Goal: Transaction & Acquisition: Book appointment/travel/reservation

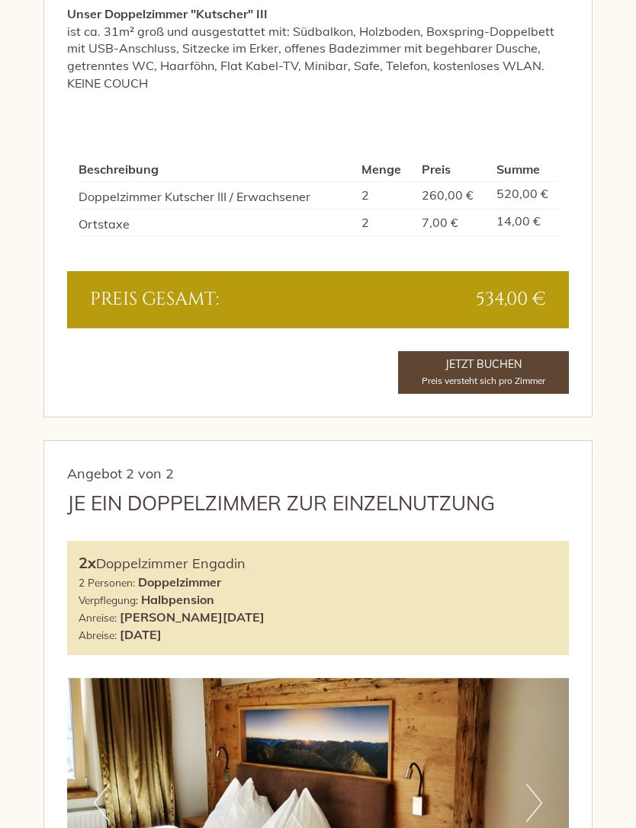
scroll to position [1264, 0]
click at [545, 360] on link "Jetzt Buchen Preis versteht sich pro Zimmer" at bounding box center [483, 372] width 171 height 43
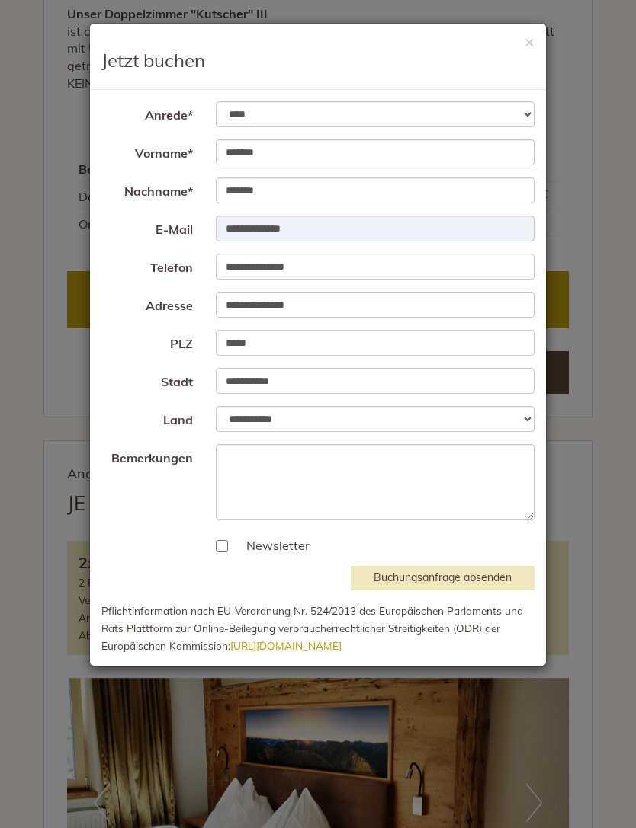
click at [611, 371] on div "**********" at bounding box center [318, 414] width 636 height 828
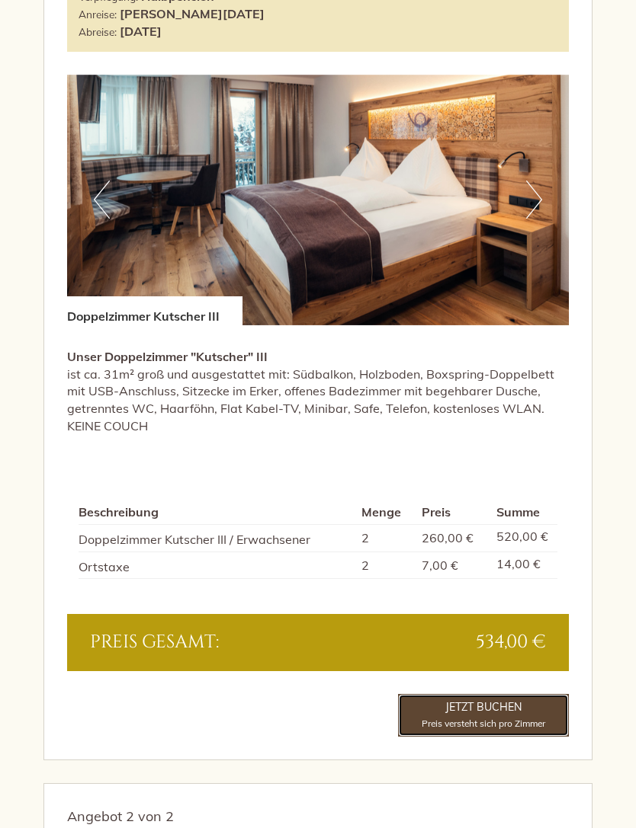
scroll to position [921, 0]
click at [523, 703] on link "Jetzt Buchen Preis versteht sich pro Zimmer" at bounding box center [483, 715] width 171 height 43
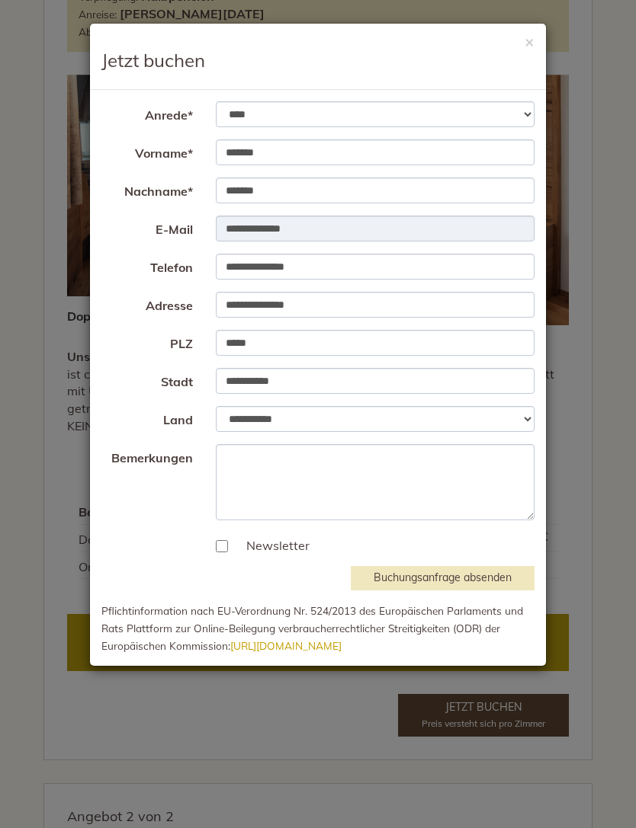
click at [605, 181] on div "**********" at bounding box center [318, 414] width 636 height 828
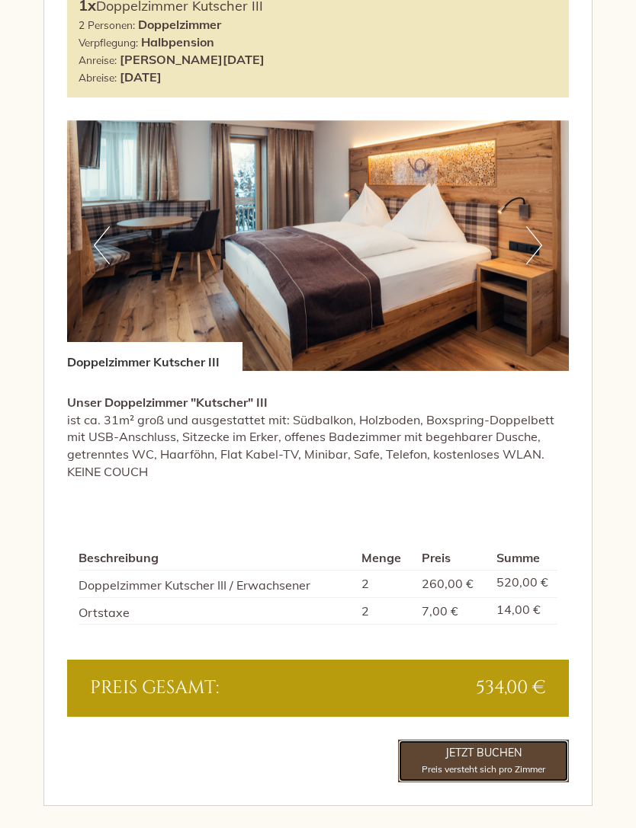
scroll to position [874, 0]
click at [520, 741] on link "Jetzt Buchen Preis versteht sich pro Zimmer" at bounding box center [483, 762] width 171 height 43
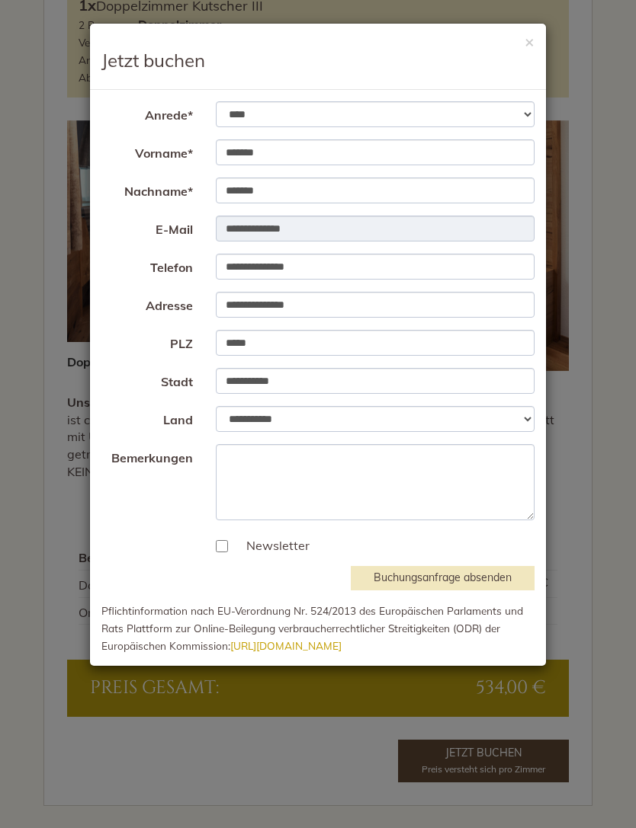
scroll to position [876, 0]
click at [453, 475] on textarea "Bemerkungen" at bounding box center [375, 482] width 319 height 76
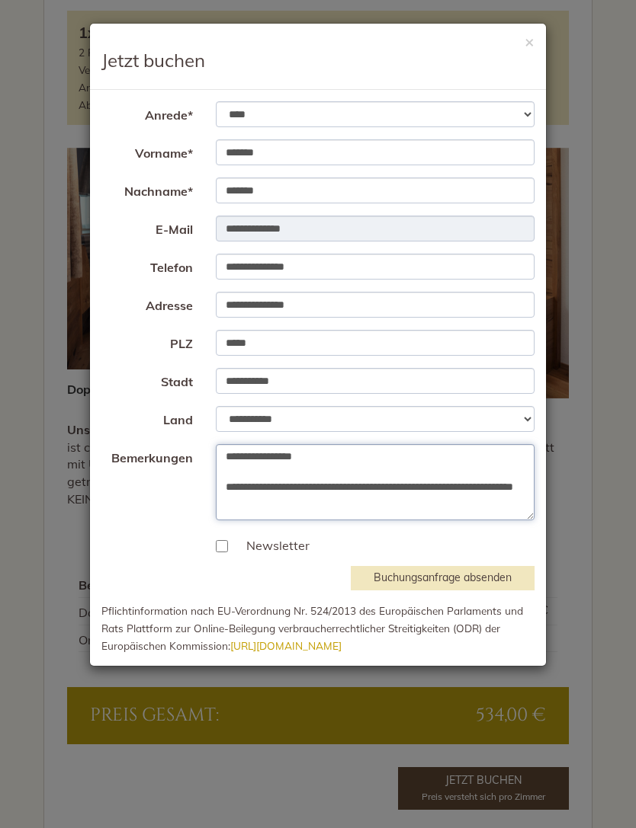
scroll to position [847, 0]
click at [376, 487] on textarea "**********" at bounding box center [375, 482] width 319 height 76
click at [424, 502] on textarea "**********" at bounding box center [375, 482] width 319 height 76
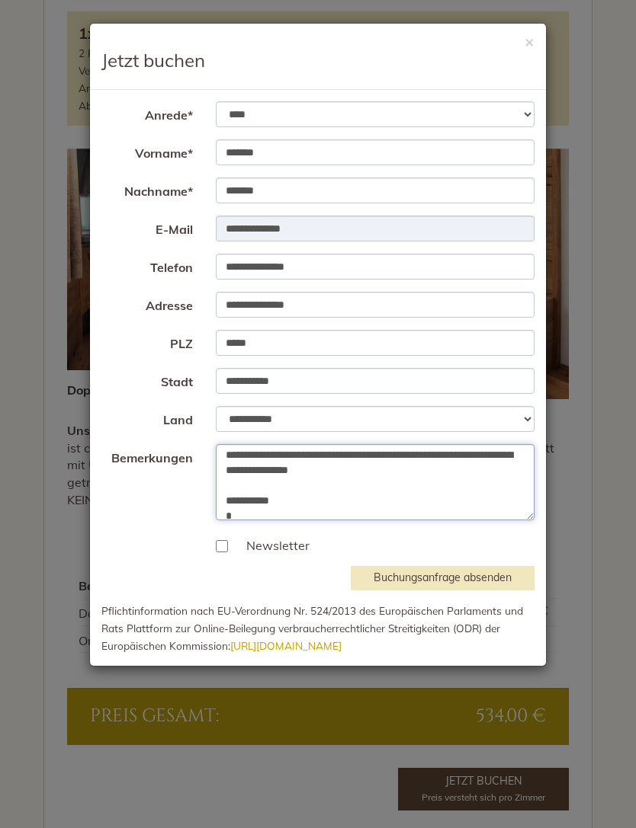
scroll to position [32, 0]
type textarea "**********"
click at [476, 588] on button "Buchungsanfrage absenden" at bounding box center [443, 578] width 184 height 24
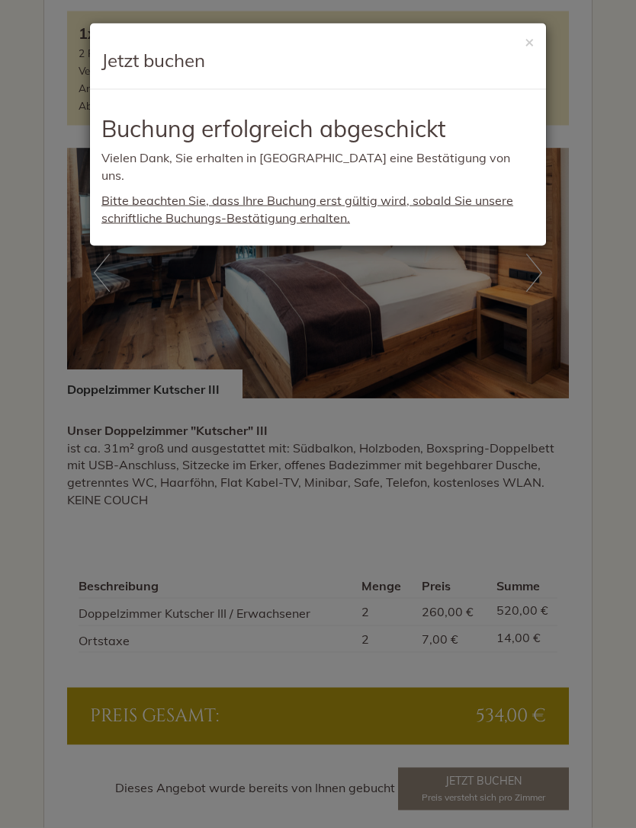
scroll to position [847, 0]
click at [137, 197] on span "Bitte beachten Sie, dass Ihre Buchung erst gültig wird, sobald Sie unsere schri…" at bounding box center [307, 209] width 412 height 33
click at [527, 47] on button "×" at bounding box center [529, 42] width 10 height 16
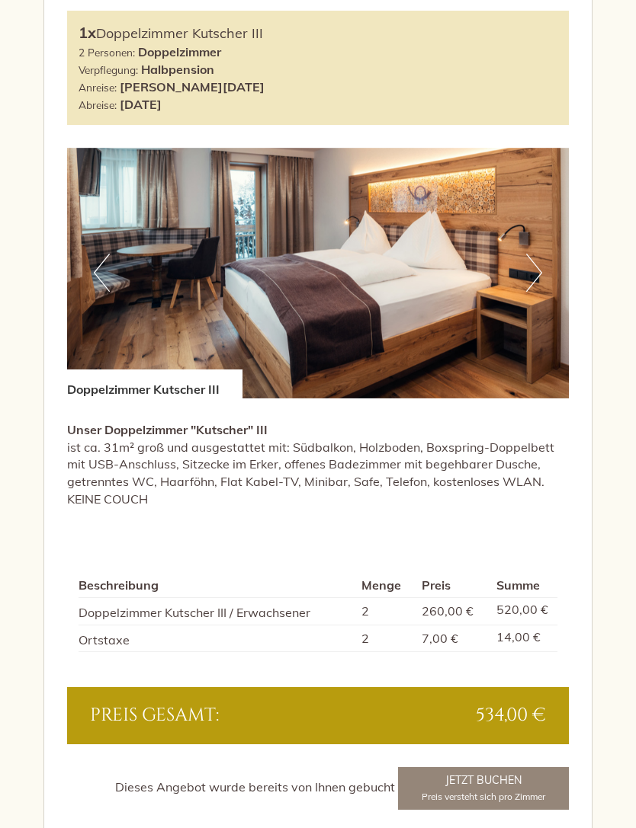
click at [476, 791] on span "Preis versteht sich pro Zimmer" at bounding box center [482, 796] width 123 height 11
click at [490, 776] on link "Jetzt Buchen Preis versteht sich pro Zimmer" at bounding box center [483, 788] width 171 height 43
click at [511, 767] on link "Jetzt Buchen Preis versteht sich pro Zimmer" at bounding box center [483, 788] width 171 height 43
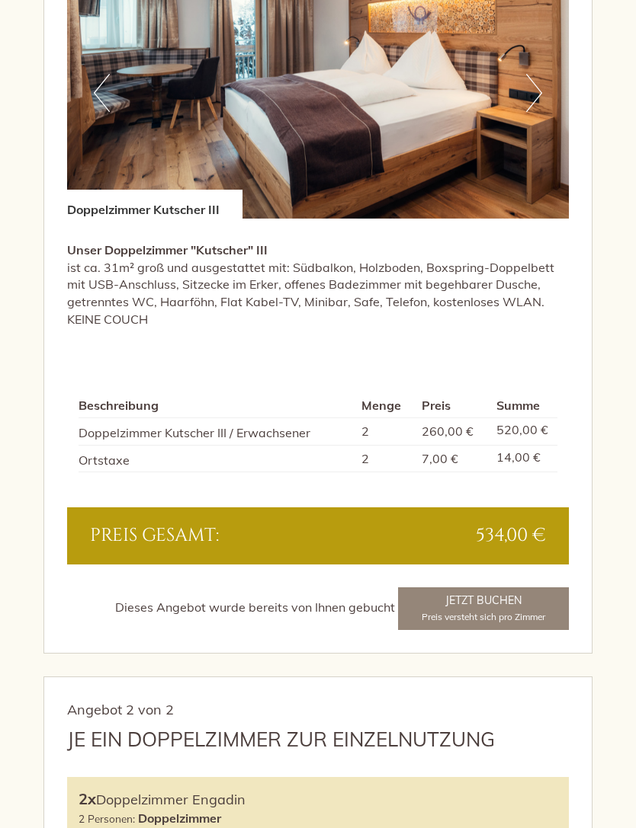
scroll to position [1022, 0]
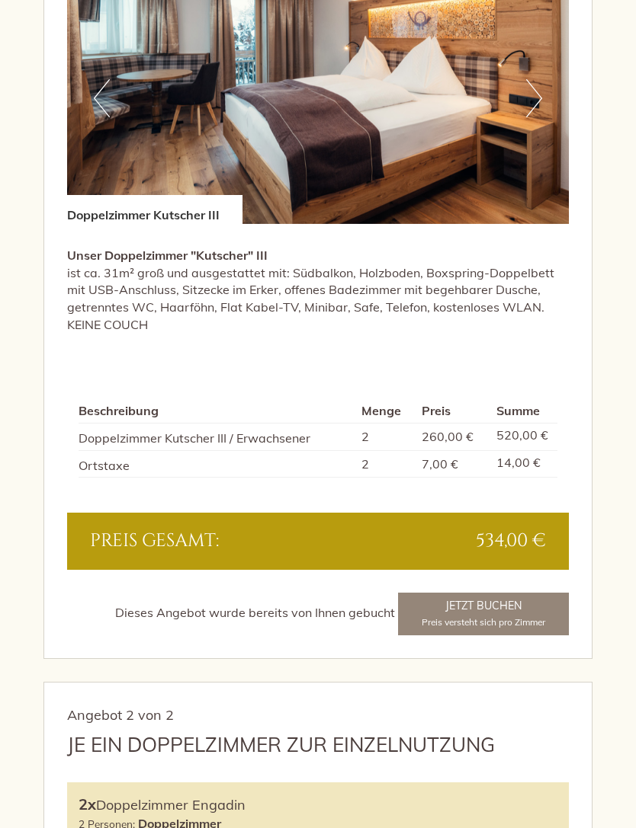
click at [508, 599] on link "Jetzt Buchen Preis versteht sich pro Zimmer" at bounding box center [483, 614] width 171 height 43
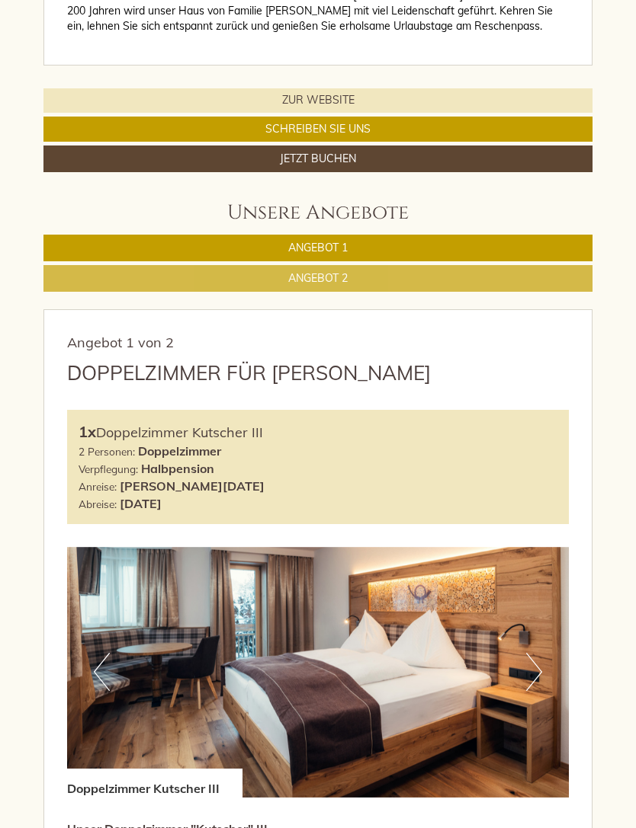
scroll to position [434, 0]
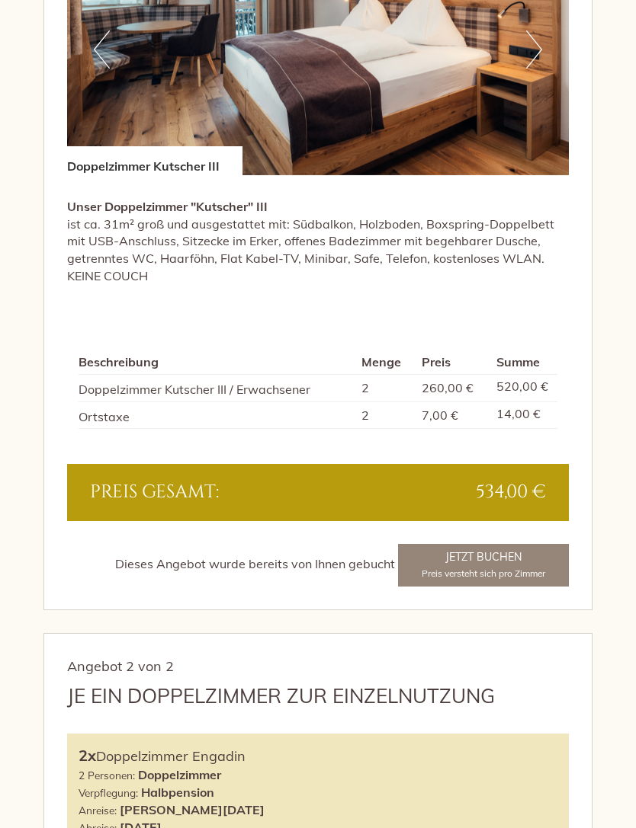
scroll to position [1005, 0]
click at [492, 549] on div "Dieses Angebot wurde bereits von Ihnen gebucht Jetzt Buchen Preis versteht sich…" at bounding box center [317, 565] width 501 height 43
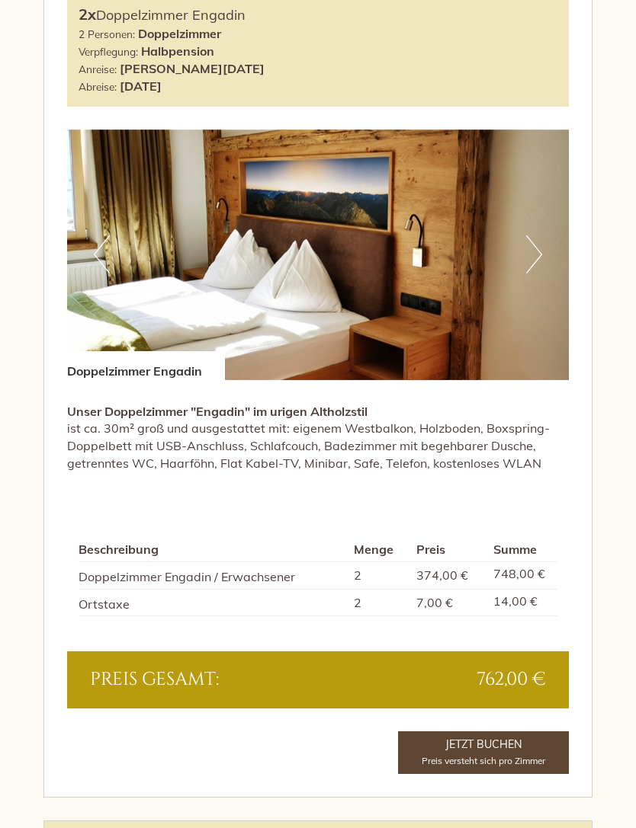
scroll to position [1826, 0]
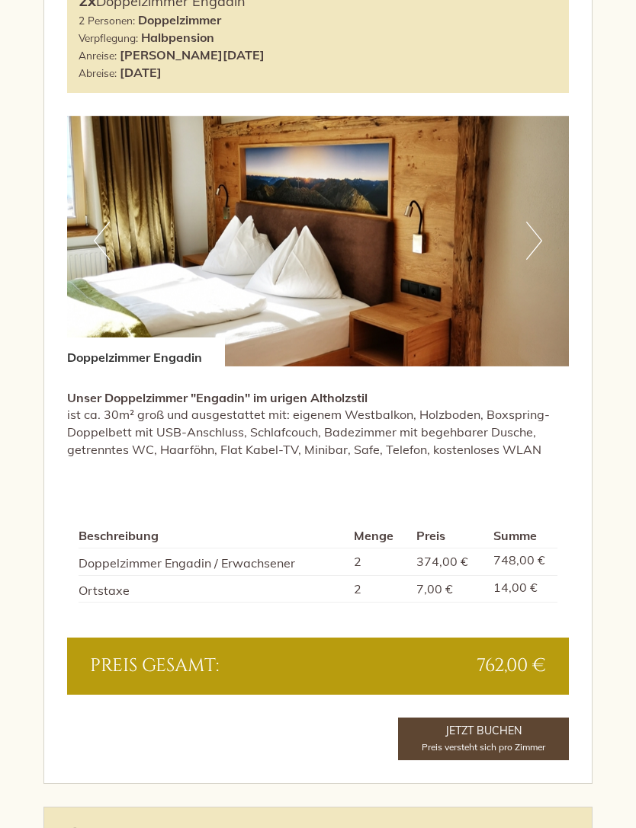
click at [505, 718] on link "Jetzt Buchen Preis versteht sich pro Zimmer" at bounding box center [483, 739] width 171 height 43
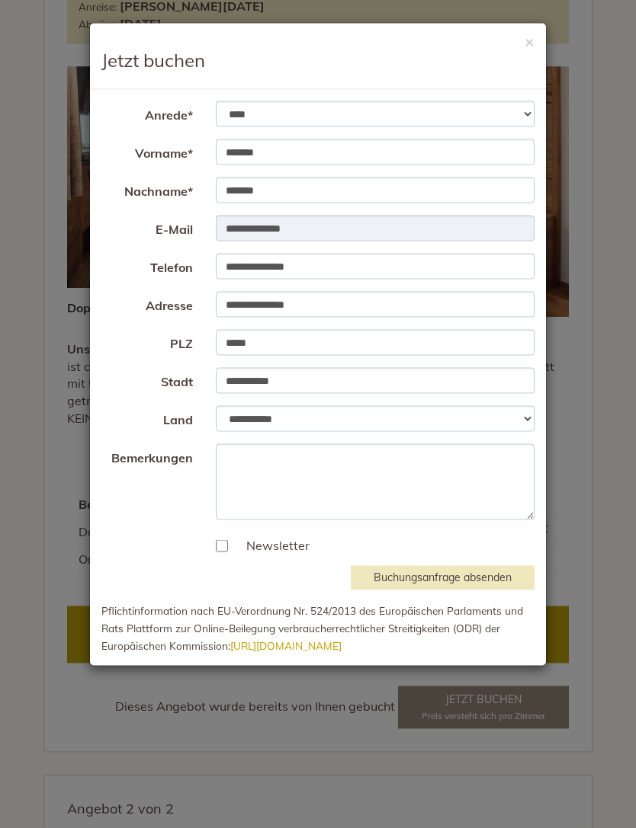
click at [532, 34] on button "×" at bounding box center [529, 42] width 10 height 16
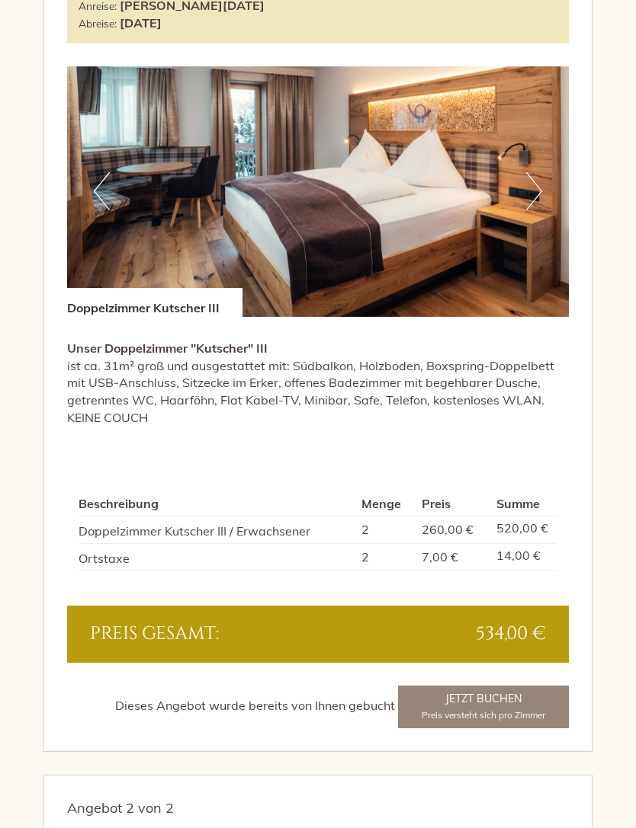
scroll to position [2130, 0]
